Goal: Use online tool/utility: Utilize a website feature to perform a specific function

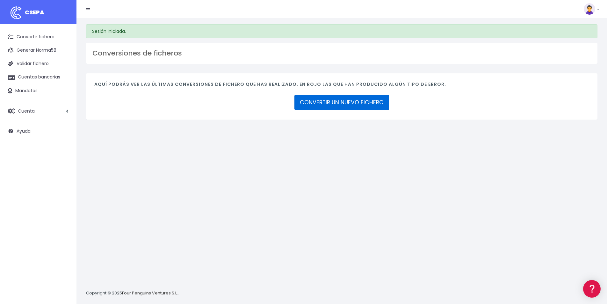
click at [358, 98] on link "CONVERTIR UN NUEVO FICHERO" at bounding box center [341, 102] width 95 height 15
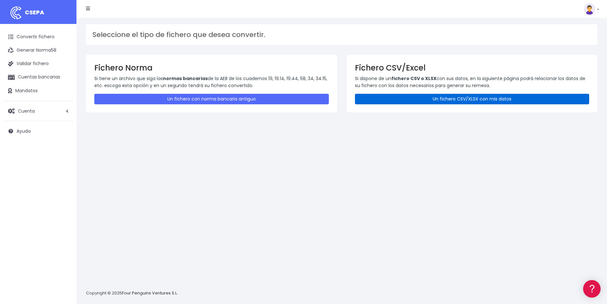
click at [454, 97] on link "Un fichero CSV/XLSX con mis datos" at bounding box center [472, 99] width 234 height 11
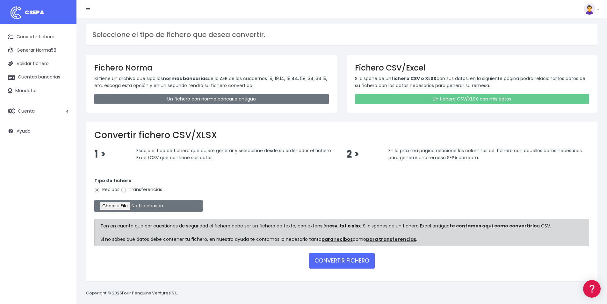
click at [125, 190] on input "Transferencias" at bounding box center [124, 190] width 6 height 6
radio input "true"
click at [123, 204] on input "file" at bounding box center [148, 205] width 108 height 12
type input "C:\fakepath\08.remesa 498.275,15.xlsx"
click at [339, 258] on button "CONVERTIR FICHERO" at bounding box center [342, 260] width 66 height 15
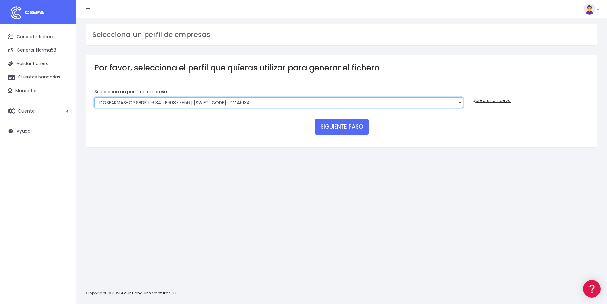
click at [242, 103] on select "MIFARMA TIENDA ONLINE S.L. | B02518041 | [SWIFT_CODE] | ***48021 MIFARMA TIENDA…" at bounding box center [278, 102] width 368 height 11
select select "810"
click at [94, 97] on select "MIFARMA TIENDA ONLINE S.L. | B02518041 | [SWIFT_CODE] | ***48021 MIFARMA TIENDA…" at bounding box center [278, 102] width 368 height 11
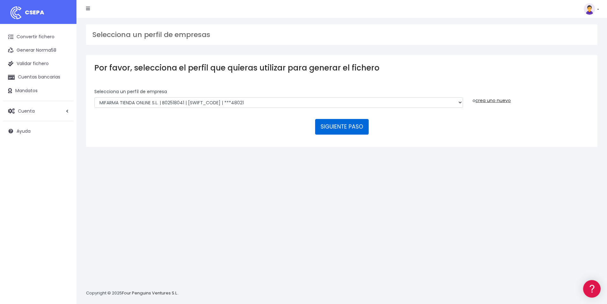
click at [348, 124] on button "SIGUIENTE PASO" at bounding box center [342, 126] width 54 height 15
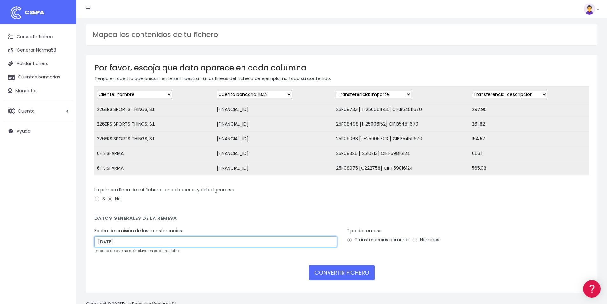
click at [134, 247] on input "27/08/2025" at bounding box center [215, 241] width 243 height 11
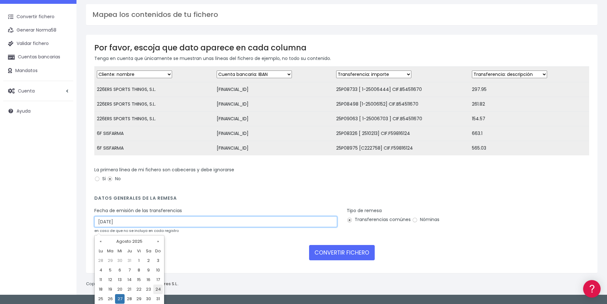
scroll to position [31, 0]
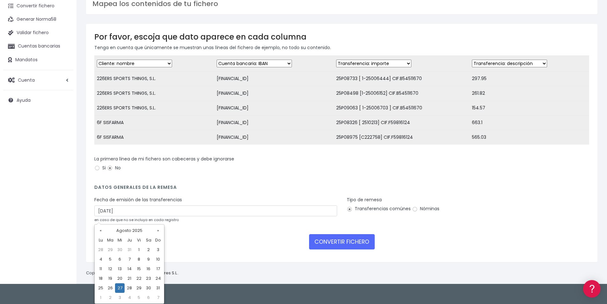
drag, startPoint x: 101, startPoint y: 287, endPoint x: 156, endPoint y: 274, distance: 56.2
click at [100, 287] on td "25" at bounding box center [101, 288] width 10 height 10
type input "25/08/2025"
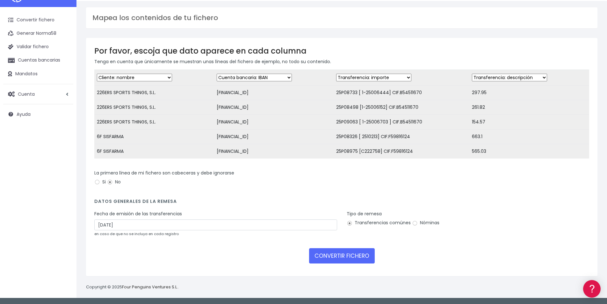
click at [391, 74] on select "Desechar campo Cliente: nombre Cliente: DNI Cliente: Email Cliente: referencia …" at bounding box center [373, 78] width 75 height 8
select select "description"
click at [336, 74] on select "Desechar campo Cliente: nombre Cliente: DNI Cliente: Email Cliente: referencia …" at bounding box center [373, 78] width 75 height 8
click at [513, 74] on select "Desechar campo Cliente: nombre Cliente: DNI Cliente: Email Cliente: referencia …" at bounding box center [509, 78] width 75 height 8
select select "amount"
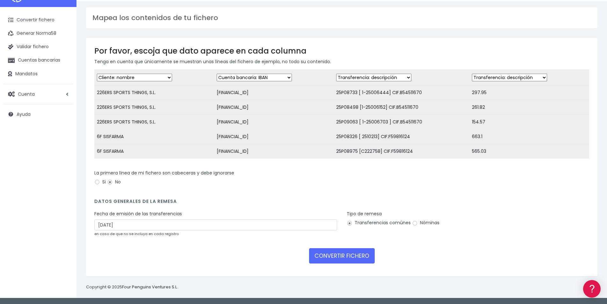
click at [472, 74] on select "Desechar campo Cliente: nombre Cliente: DNI Cliente: Email Cliente: referencia …" at bounding box center [509, 78] width 75 height 8
click at [346, 253] on button "CONVERTIR FICHERO" at bounding box center [342, 255] width 66 height 15
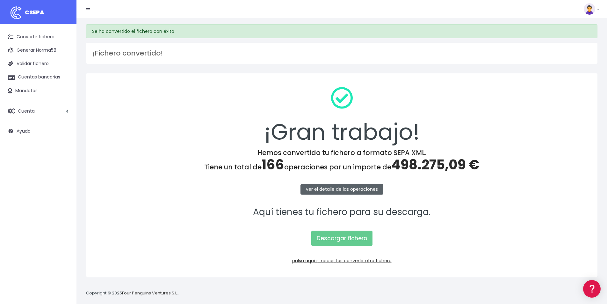
click at [355, 189] on link "ver el detalle de las operaciones" at bounding box center [341, 189] width 83 height 11
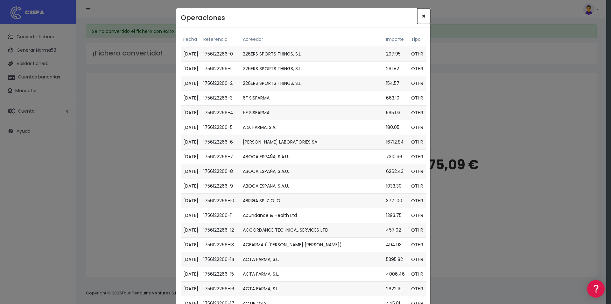
click at [422, 15] on span "×" at bounding box center [424, 15] width 4 height 9
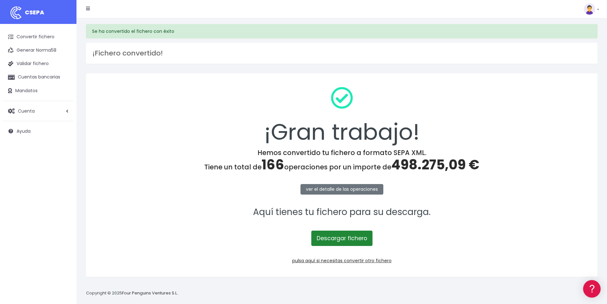
click at [333, 236] on link "Descargar fichero" at bounding box center [341, 237] width 61 height 15
click at [125, 135] on div "¡Gran trabajo!" at bounding box center [341, 115] width 495 height 67
